Goal: Task Accomplishment & Management: Manage account settings

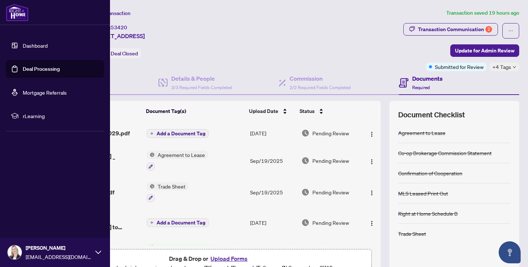
click at [33, 66] on link "Deal Processing" at bounding box center [41, 69] width 37 height 7
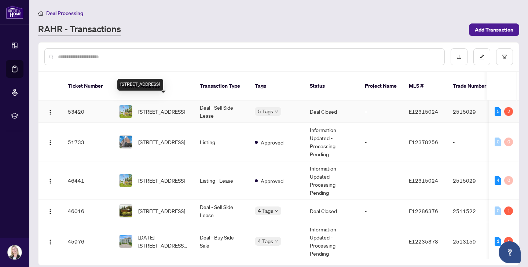
click at [150, 107] on span "[STREET_ADDRESS]" at bounding box center [161, 111] width 47 height 8
